Goal: Task Accomplishment & Management: Manage account settings

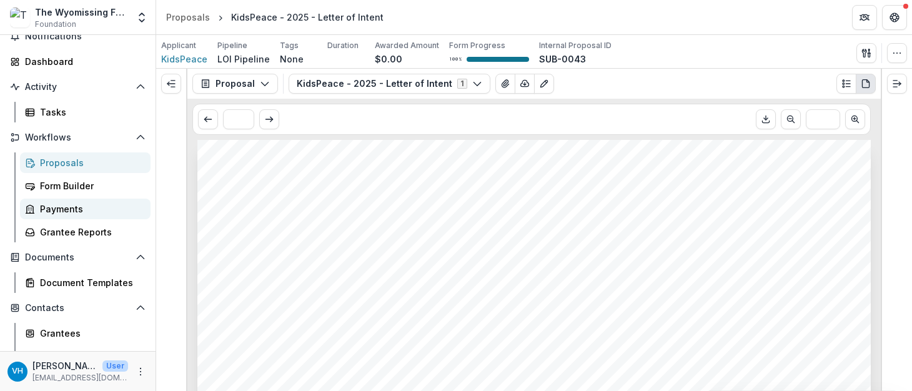
scroll to position [54, 0]
click at [82, 232] on div "Grantee Reports" at bounding box center [90, 231] width 101 height 13
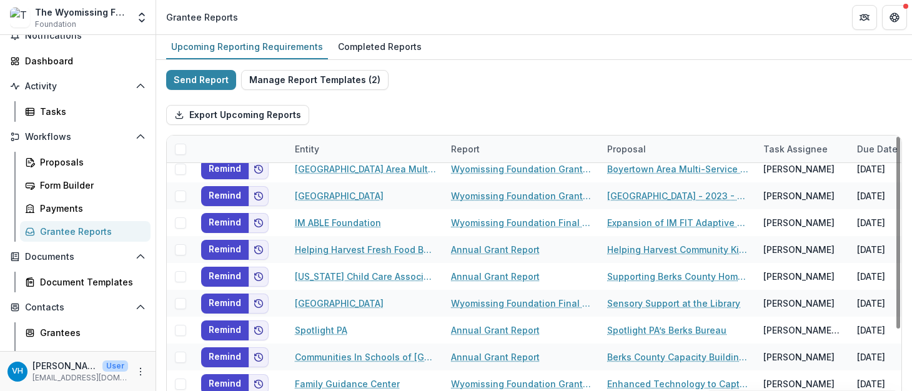
scroll to position [142, 0]
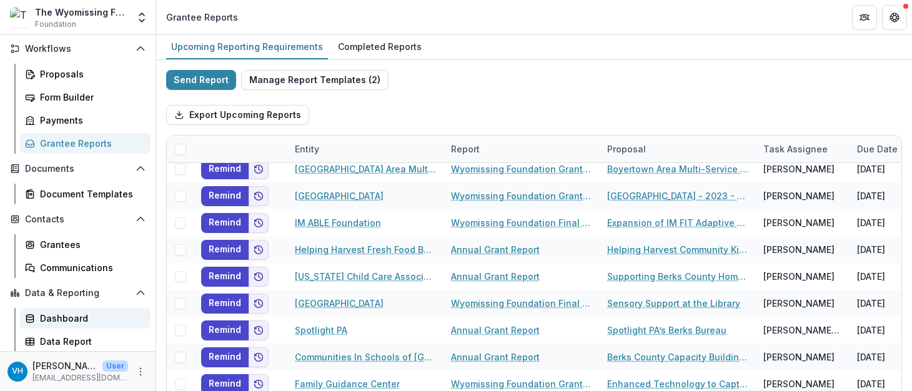
click at [75, 319] on div "Dashboard" at bounding box center [90, 318] width 101 height 13
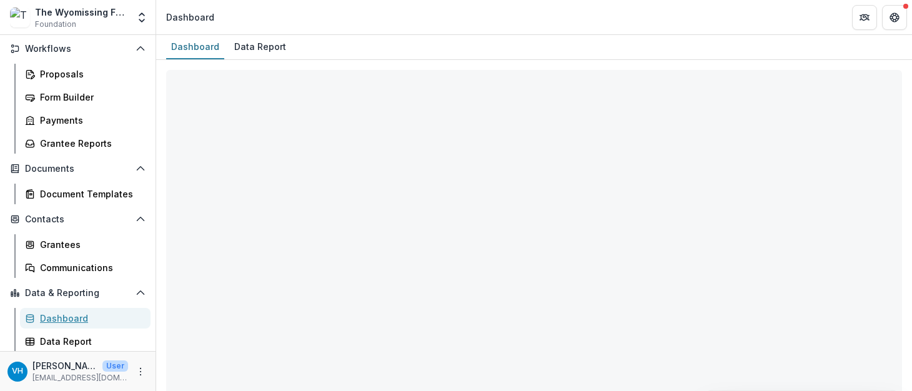
select select "**********"
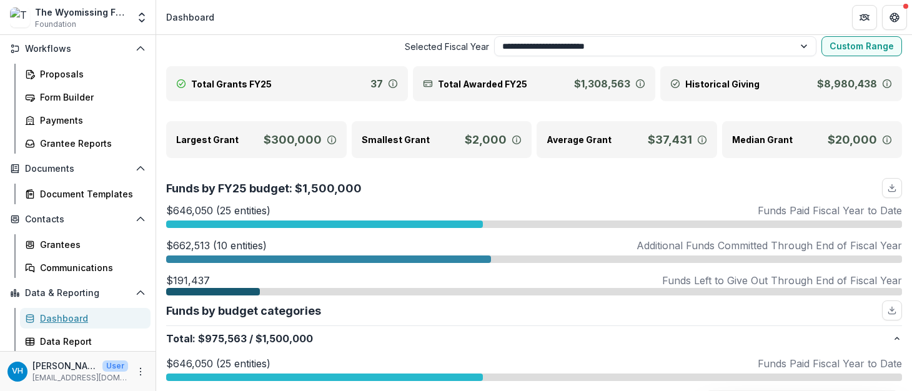
scroll to position [34, 0]
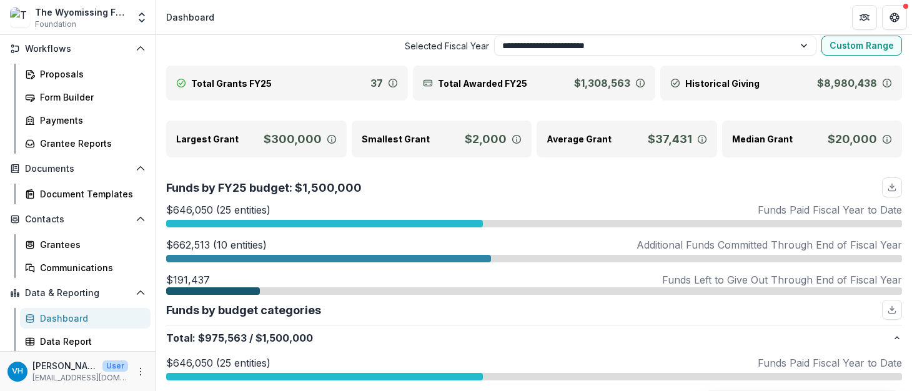
click at [637, 83] on icon at bounding box center [640, 83] width 10 height 10
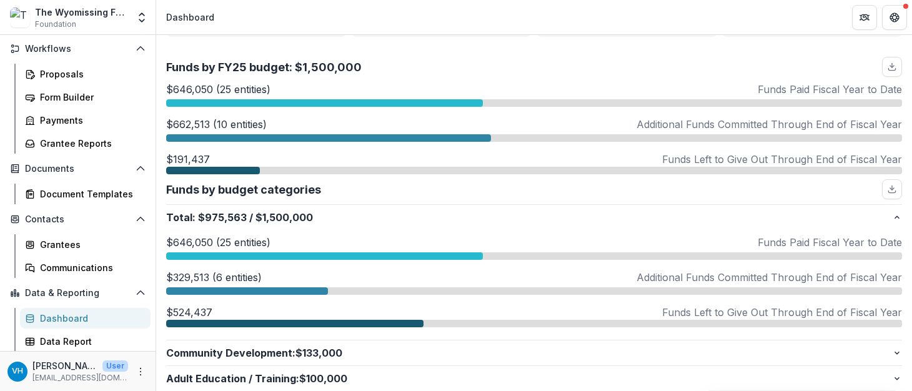
scroll to position [0, 0]
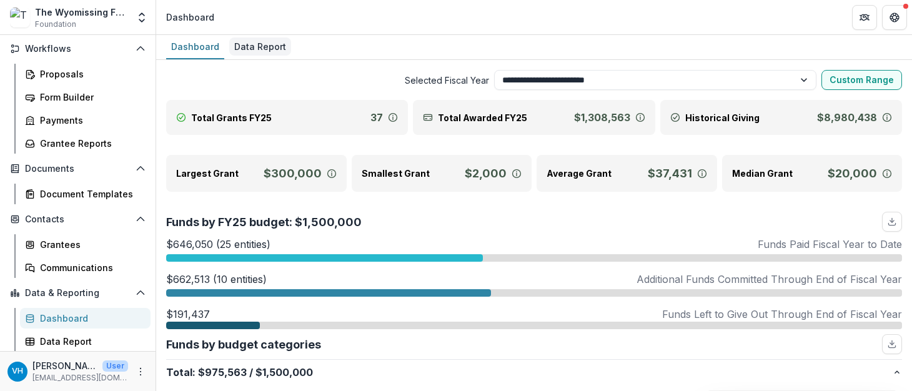
click at [247, 42] on div "Data Report" at bounding box center [260, 46] width 62 height 18
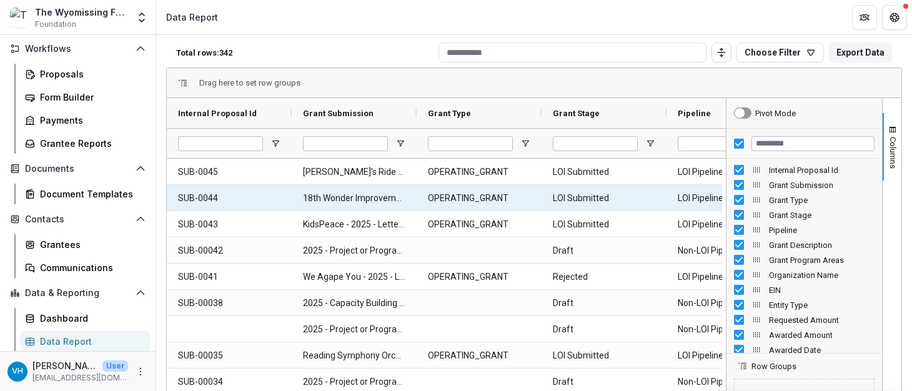
scroll to position [57, 0]
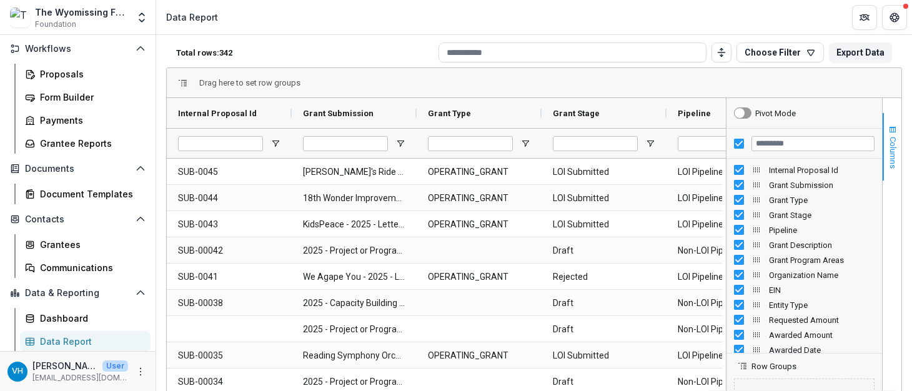
click at [888, 129] on span "button" at bounding box center [893, 130] width 10 height 10
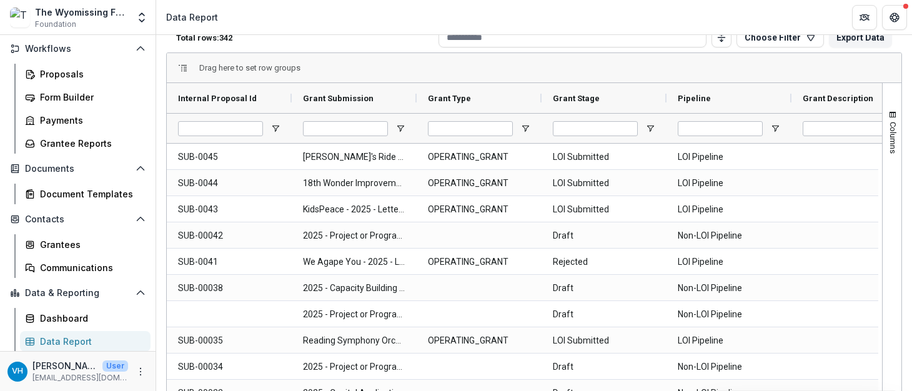
scroll to position [0, 0]
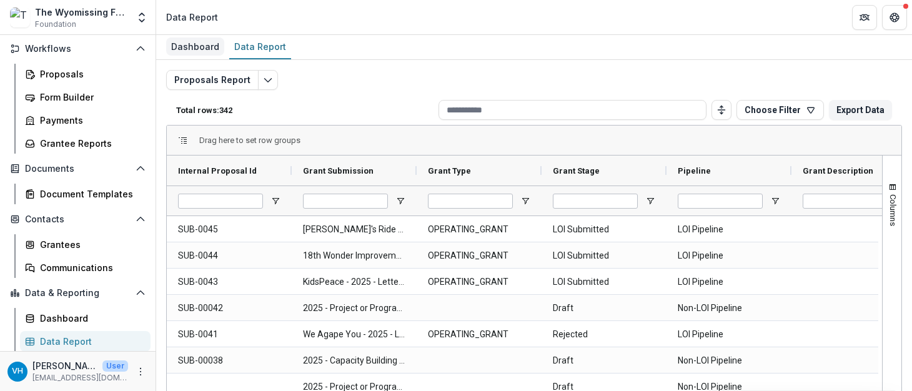
click at [205, 49] on div "Dashboard" at bounding box center [195, 46] width 58 height 18
select select "**********"
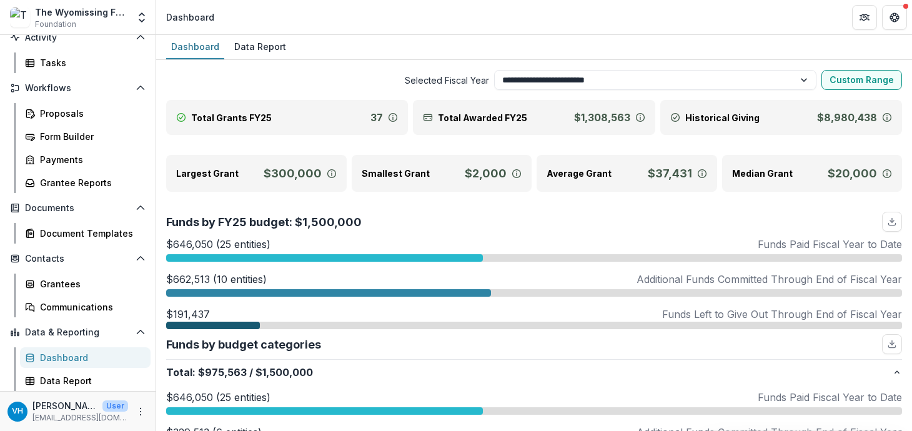
scroll to position [103, 0]
click at [91, 103] on link "Proposals" at bounding box center [85, 113] width 131 height 21
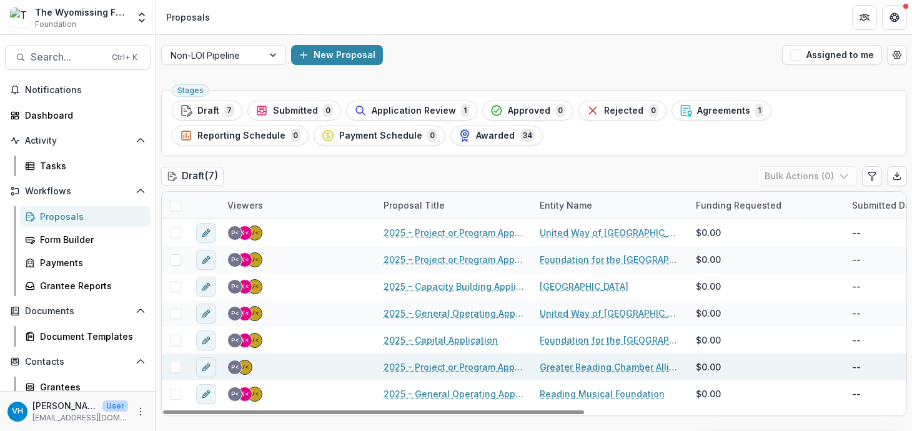
click at [477, 366] on link "2025 - Project or Program Application" at bounding box center [454, 367] width 141 height 13
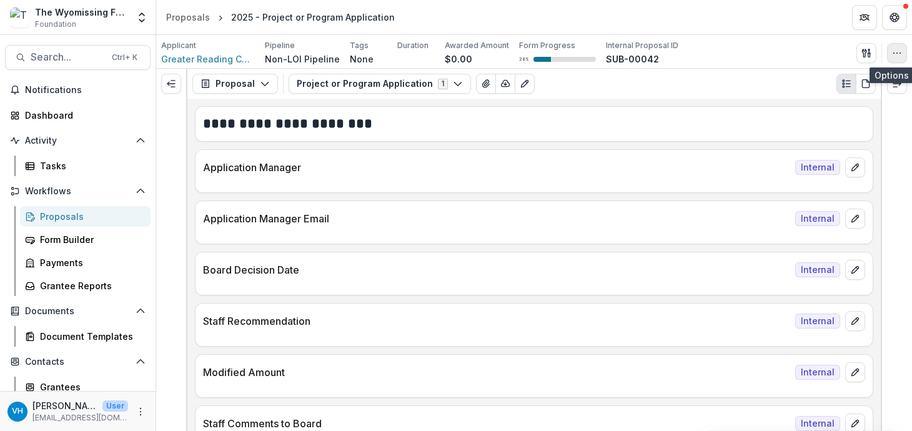
click at [892, 54] on button "button" at bounding box center [897, 53] width 20 height 20
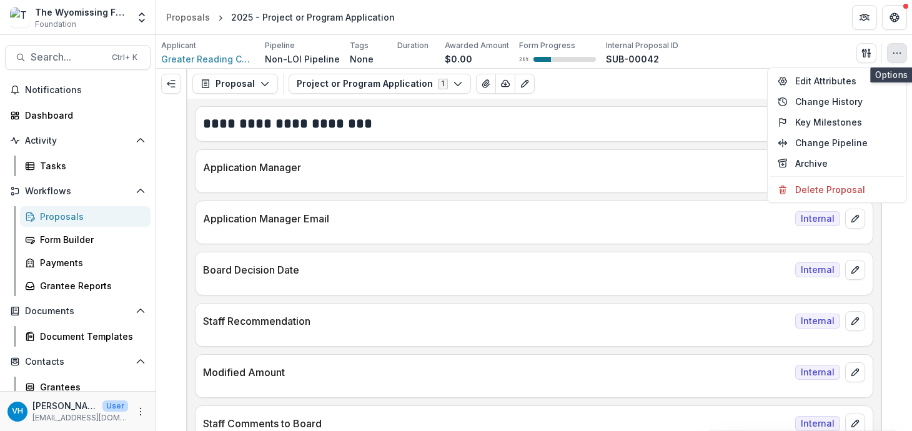
click at [892, 54] on button "button" at bounding box center [897, 53] width 20 height 20
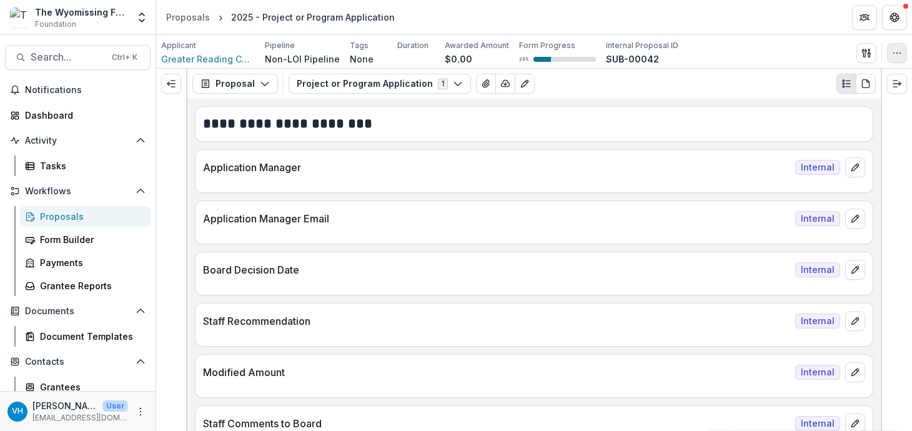
click at [898, 52] on icon "button" at bounding box center [897, 53] width 10 height 10
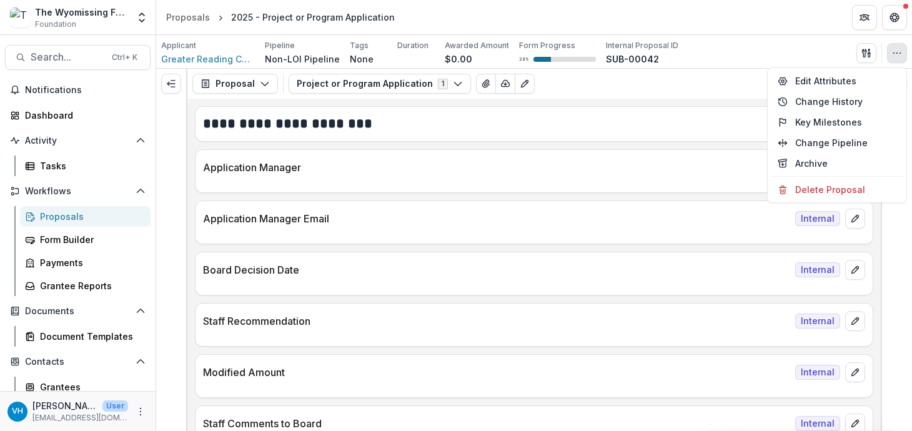
click at [787, 38] on div "Applicant Greater Reading Chamber Alliance Pipeline Non-LOI Pipeline Tags None …" at bounding box center [534, 52] width 756 height 34
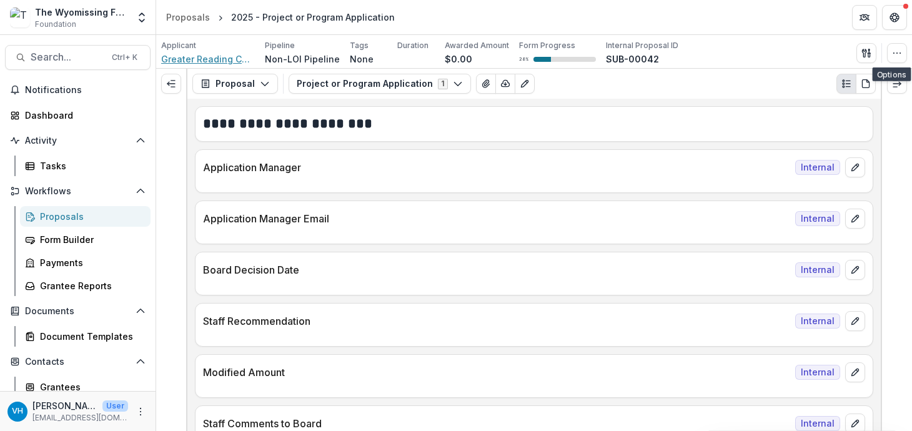
click at [221, 54] on span "Greater Reading Chamber Alliance" at bounding box center [208, 58] width 94 height 13
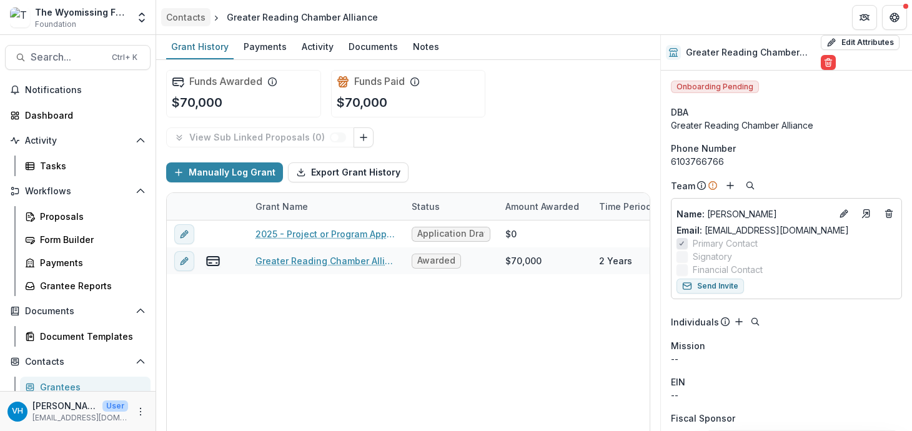
click at [194, 22] on div "Contacts" at bounding box center [185, 17] width 39 height 13
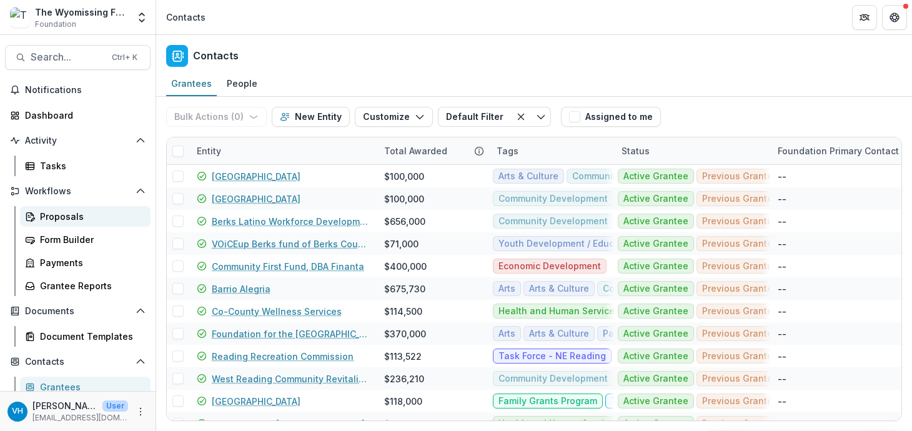
click at [100, 219] on div "Proposals" at bounding box center [90, 216] width 101 height 13
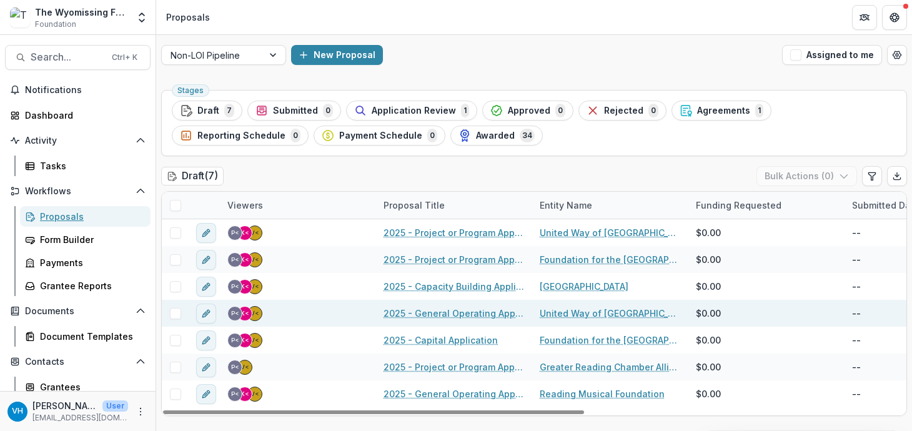
scroll to position [97, 0]
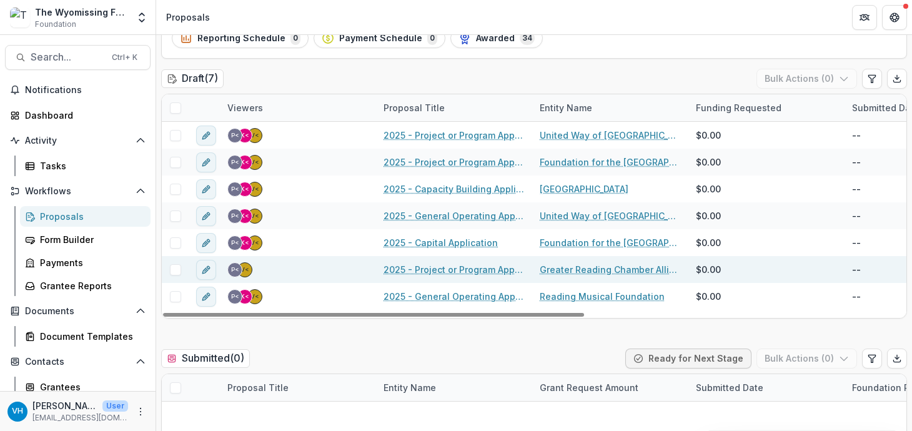
click at [470, 269] on link "2025 - Project or Program Application" at bounding box center [454, 269] width 141 height 13
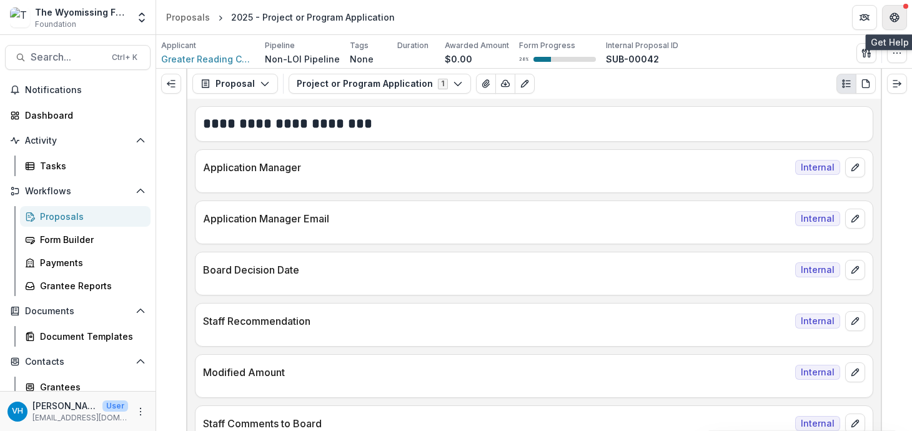
click at [897, 14] on icon "Get Help" at bounding box center [897, 14] width 2 height 2
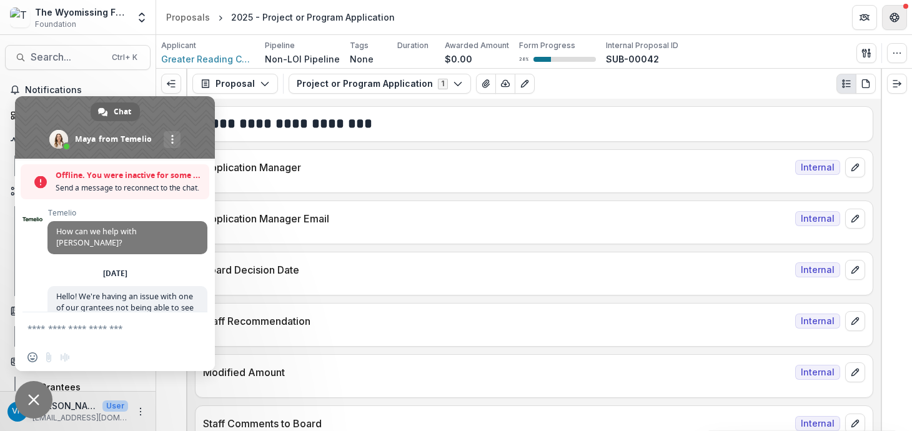
scroll to position [2923, 0]
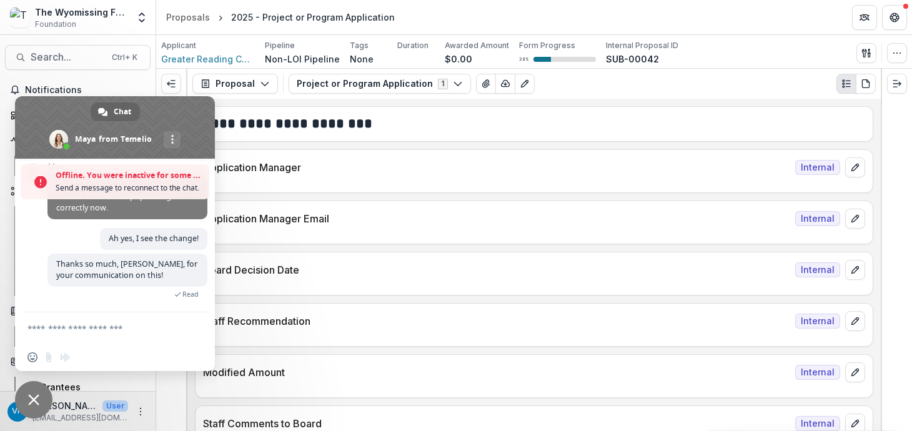
click at [776, 51] on div "Applicant Greater Reading Chamber Alliance Pipeline Non-LOI Pipeline Tags None …" at bounding box center [534, 53] width 746 height 26
click at [37, 391] on span "Close chat" at bounding box center [33, 399] width 11 height 11
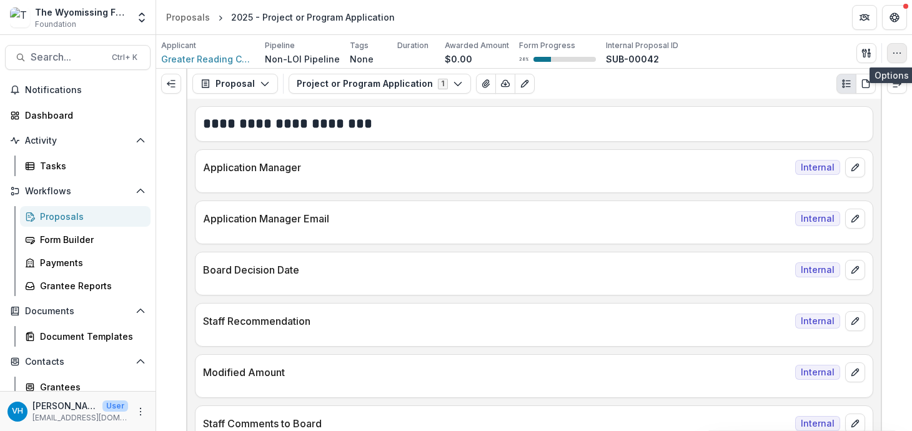
click at [898, 51] on icon "button" at bounding box center [897, 53] width 10 height 10
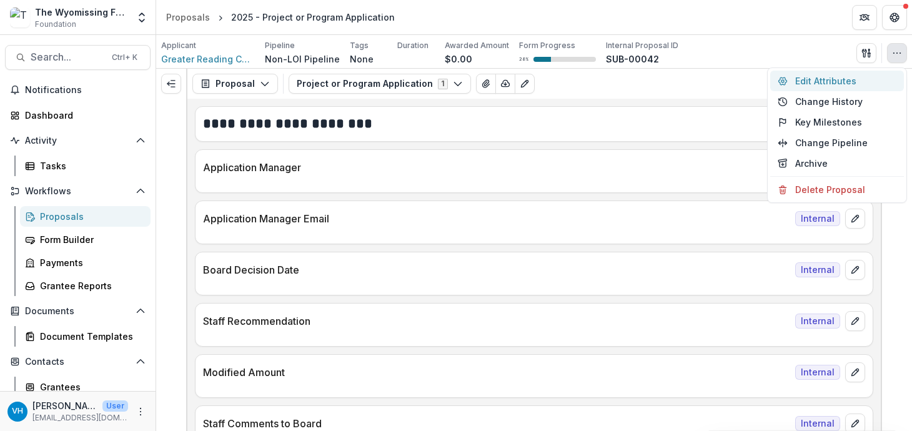
click at [827, 78] on button "Edit Attributes" at bounding box center [837, 81] width 134 height 21
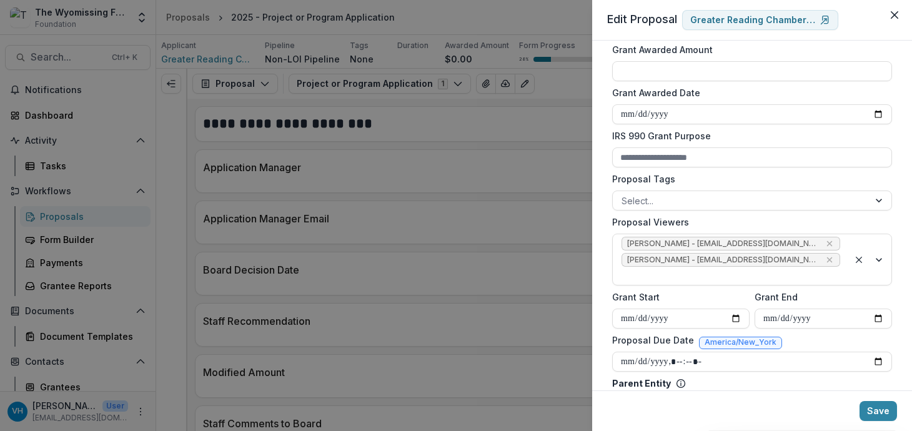
scroll to position [384, 0]
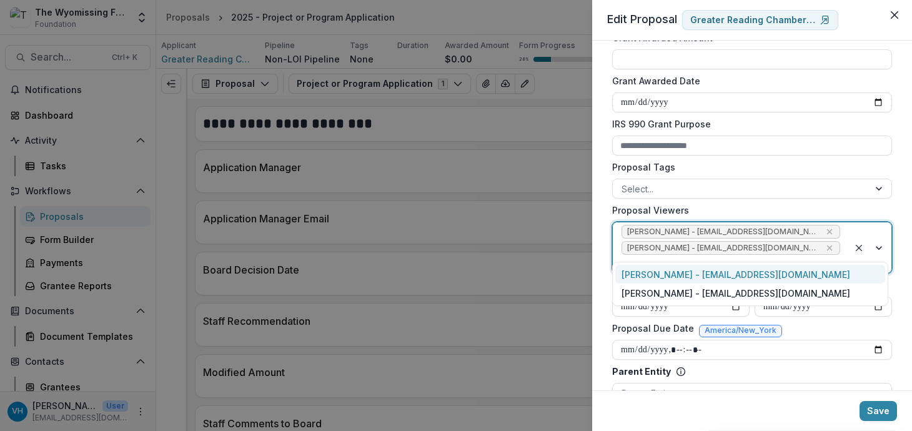
click at [810, 256] on div at bounding box center [731, 264] width 219 height 16
click at [800, 277] on div "[PERSON_NAME] - [EMAIL_ADDRESS][DOMAIN_NAME]" at bounding box center [750, 274] width 270 height 19
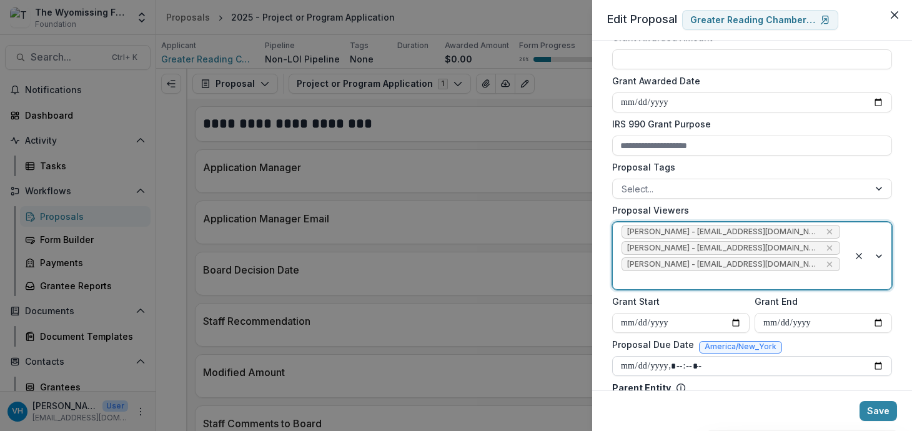
scroll to position [411, 0]
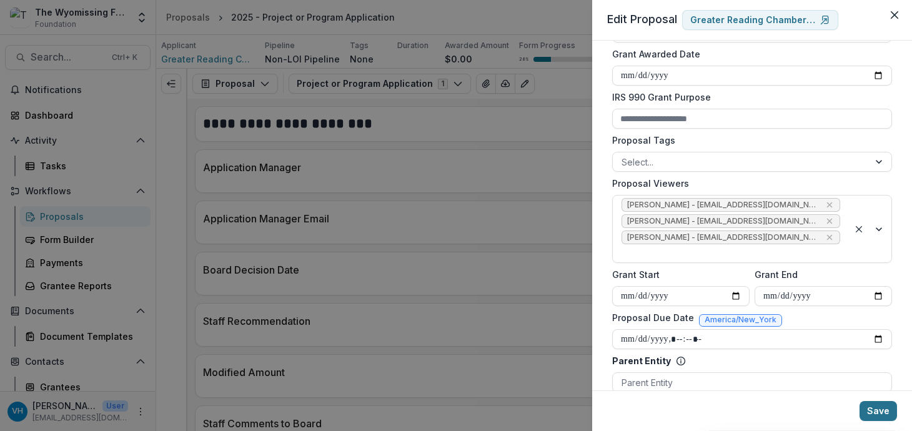
click at [883, 391] on button "Save" at bounding box center [878, 411] width 37 height 20
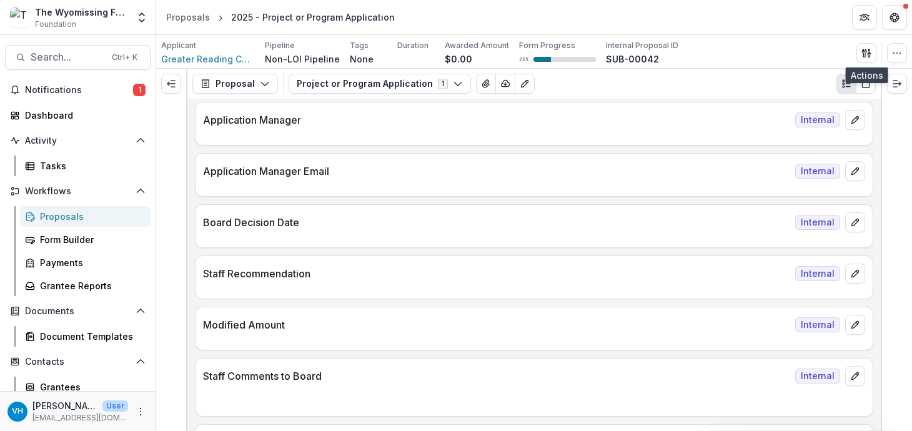
scroll to position [52, 0]
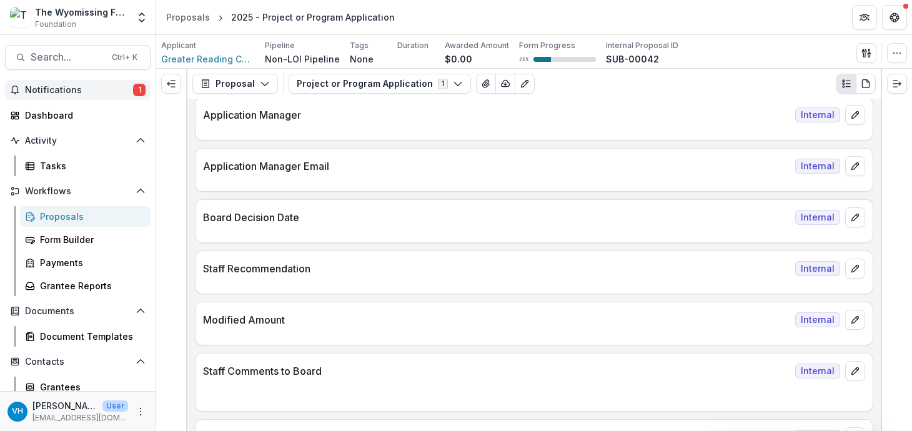
click at [127, 91] on span "Notifications" at bounding box center [79, 90] width 108 height 11
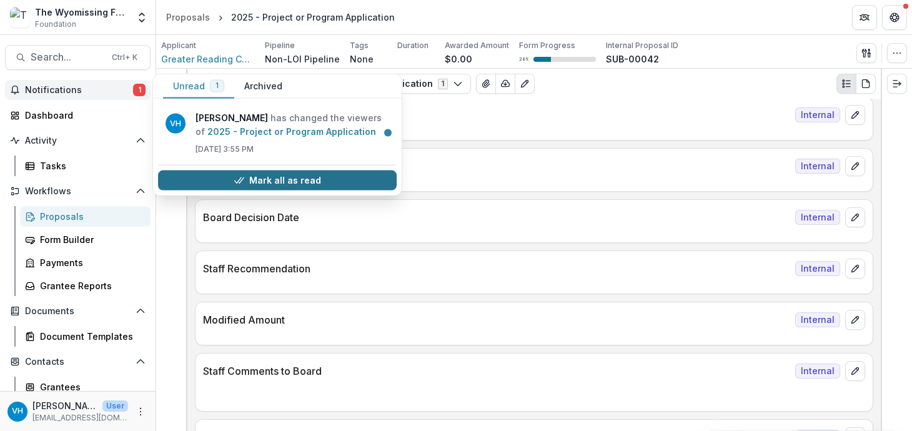
click at [280, 182] on button "Mark all as read" at bounding box center [277, 181] width 239 height 20
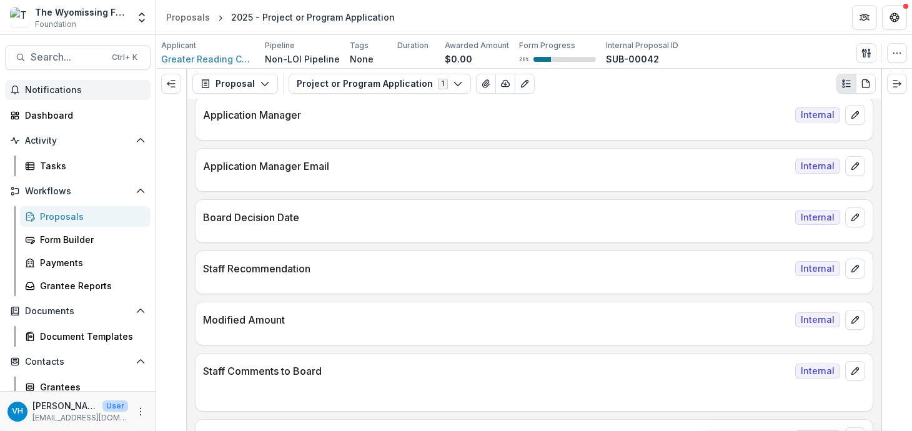
click at [672, 14] on header "Proposals 2025 - Project or Program Application" at bounding box center [534, 17] width 756 height 34
